Goal: Information Seeking & Learning: Learn about a topic

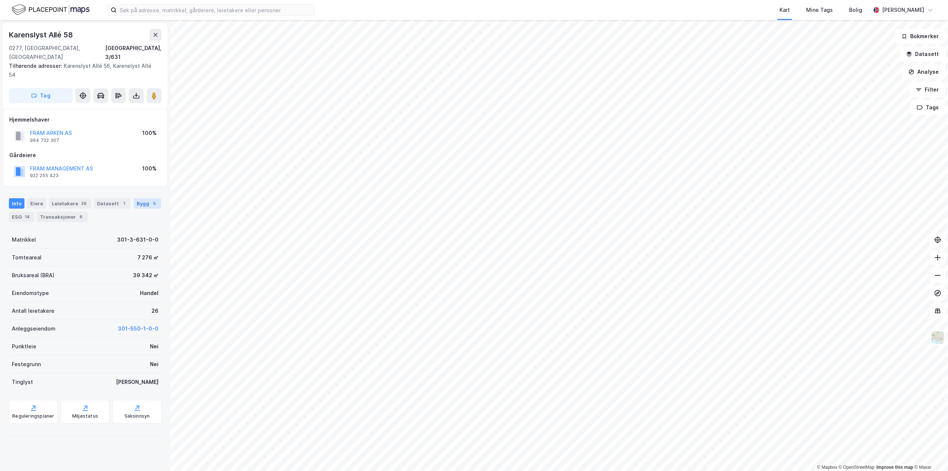
click at [144, 198] on div "Bygg 5" at bounding box center [147, 203] width 27 height 10
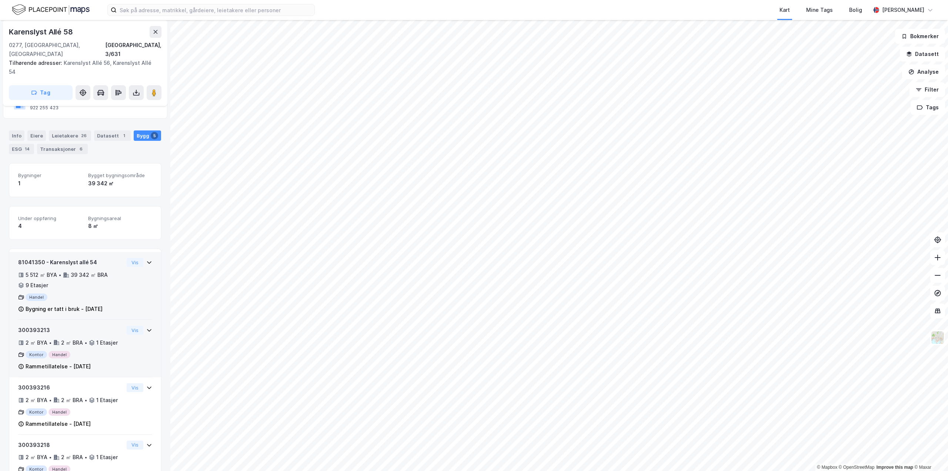
scroll to position [74, 0]
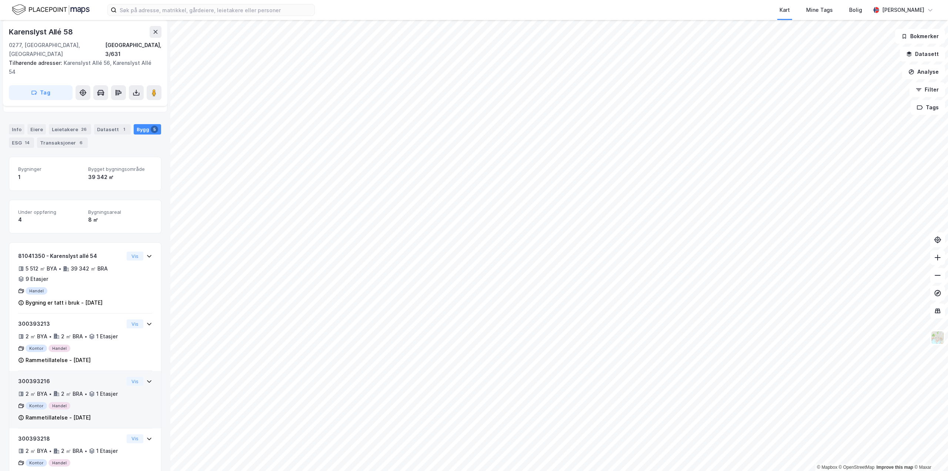
click at [124, 388] on div "300393216 2 ㎡ BYA • 2 ㎡ BRA • 1 Etasjer Kontor Handel Rammetillatelse - [DATE] …" at bounding box center [85, 402] width 134 height 51
click at [130, 380] on div "300393216 2 ㎡ BYA • 2 ㎡ BRA • 1 Etasjer Kontor Handel Rammetillatelse - [DATE] …" at bounding box center [85, 402] width 134 height 51
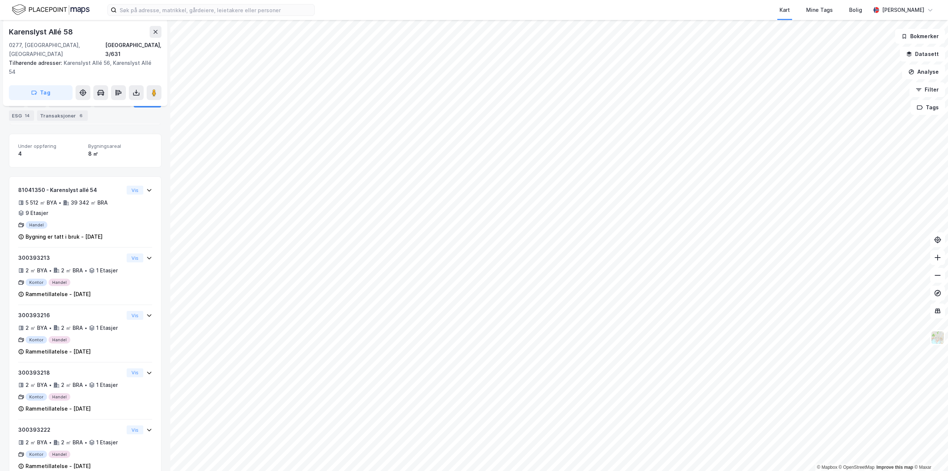
scroll to position [0, 0]
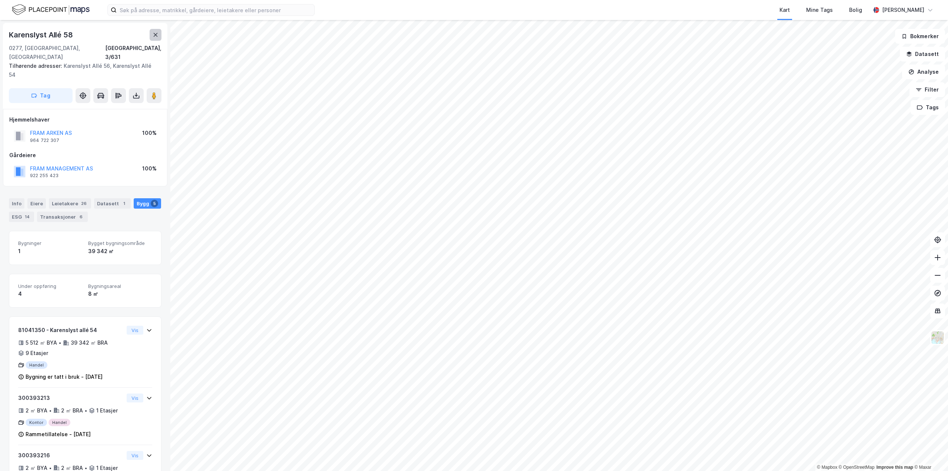
click at [150, 32] on button at bounding box center [156, 35] width 12 height 12
click at [157, 36] on button at bounding box center [156, 33] width 12 height 12
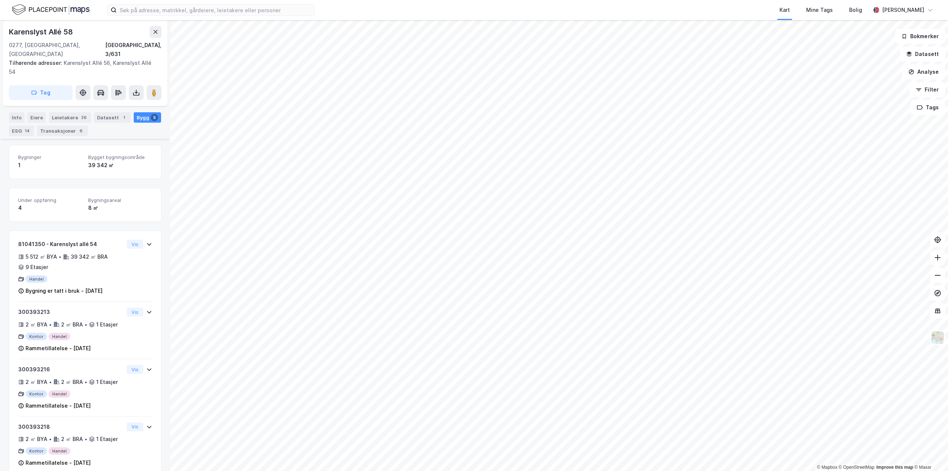
scroll to position [90, 0]
